Goal: Register for event/course

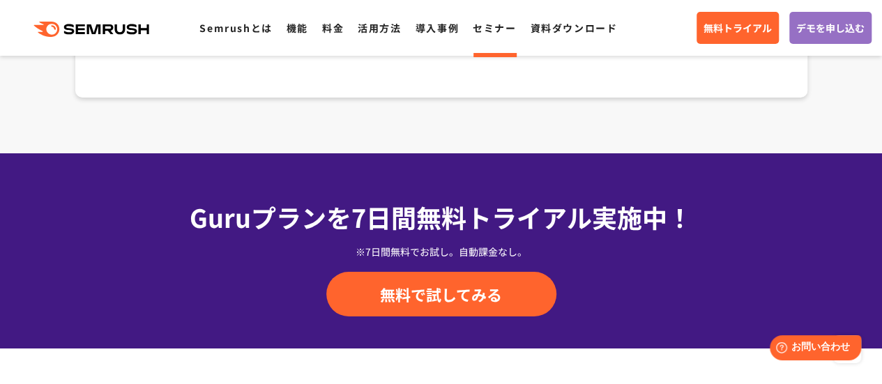
scroll to position [2440, 0]
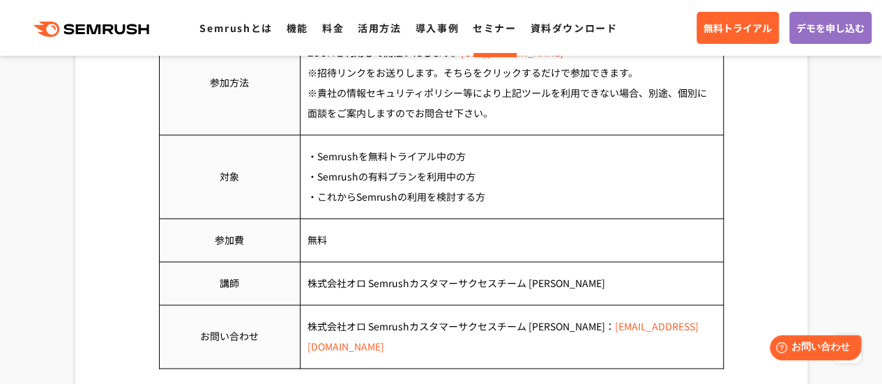
scroll to position [767, 0]
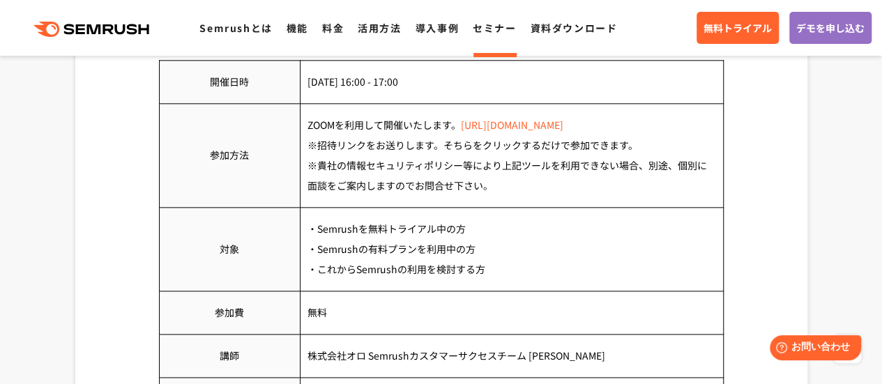
click at [501, 125] on link "[URL][DOMAIN_NAME]" at bounding box center [512, 125] width 102 height 14
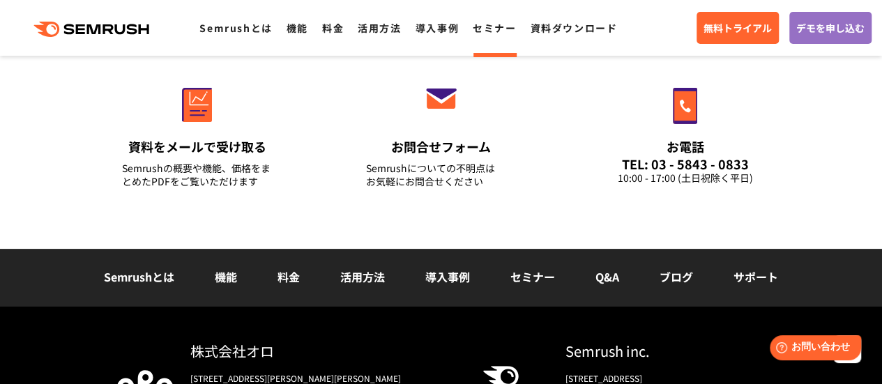
scroll to position [2815, 0]
